Goal: Information Seeking & Learning: Learn about a topic

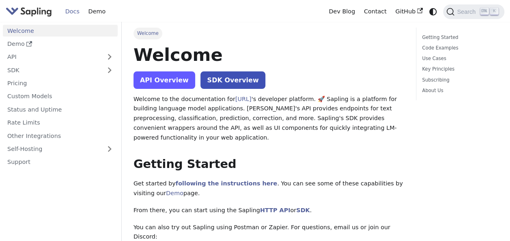
click at [177, 78] on link "API Overview" at bounding box center [165, 79] width 62 height 17
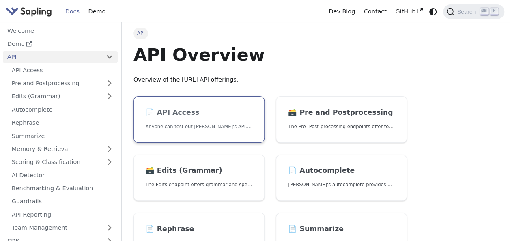
click at [226, 119] on link "📄️ API Access Anyone can test out Sapling's API. To get started with the API, s…" at bounding box center [199, 119] width 131 height 47
